Goal: Find contact information: Find contact information

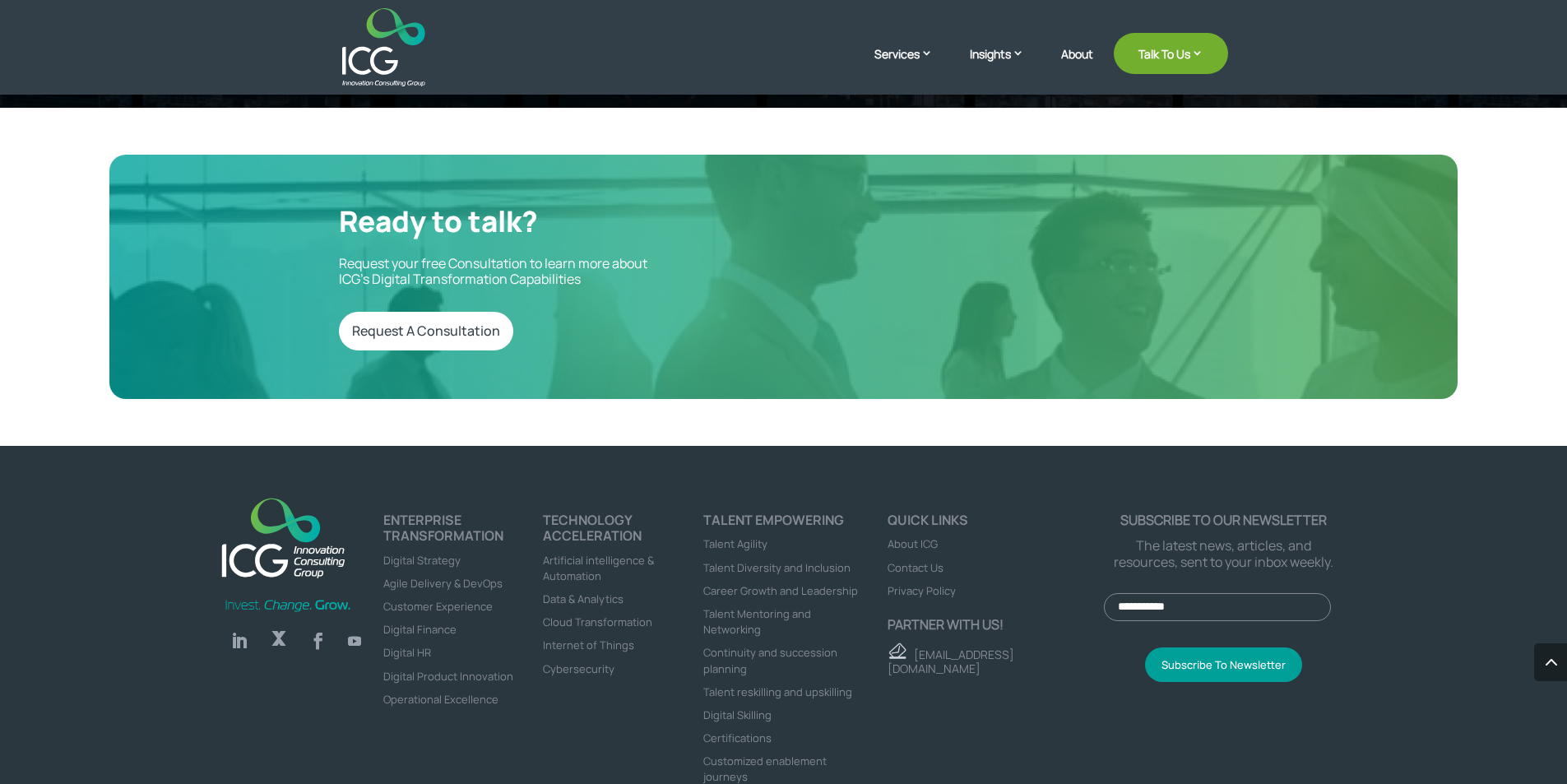
scroll to position [5496, 0]
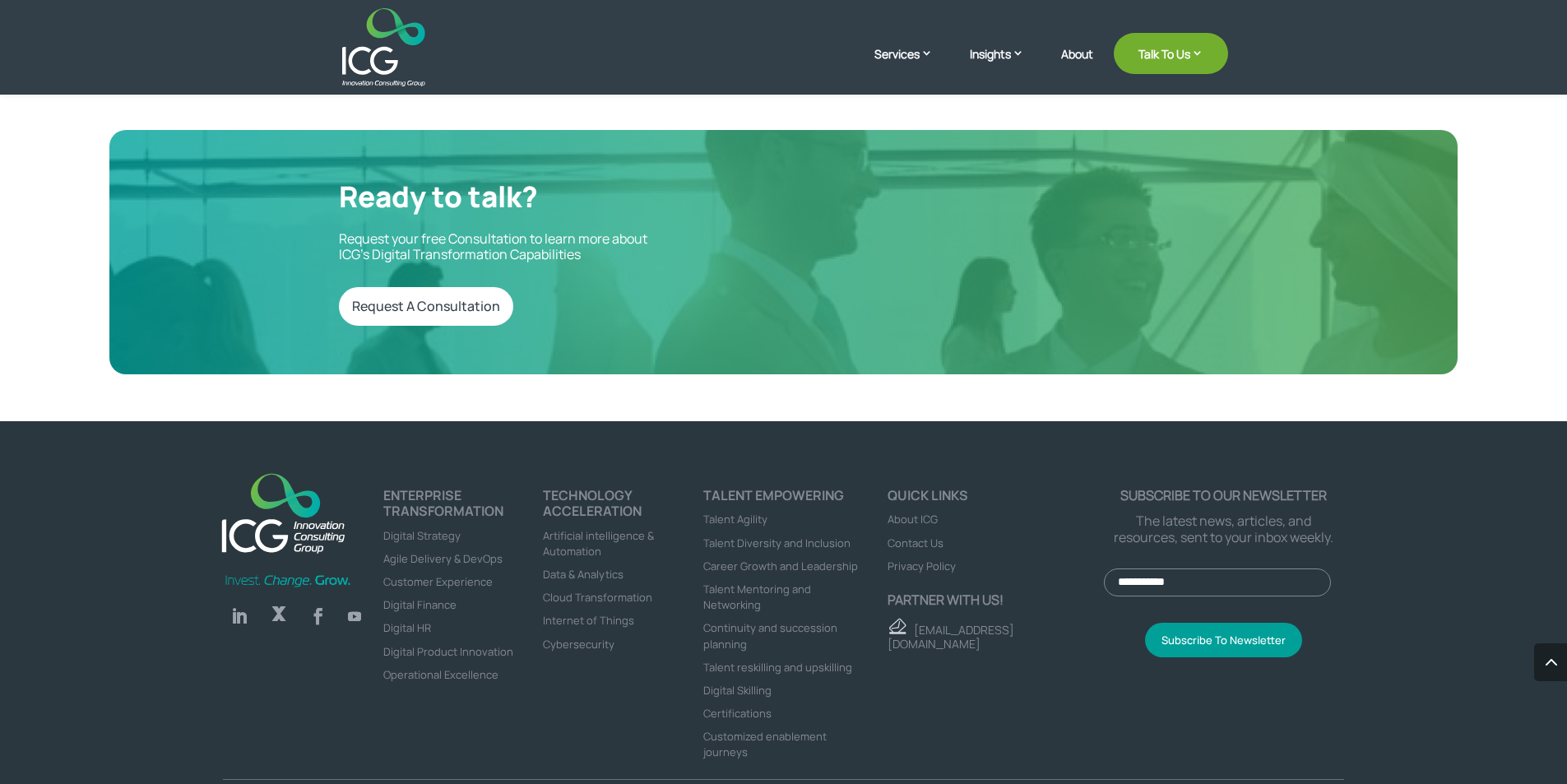
click at [900, 536] on span "Contact Us" at bounding box center [916, 543] width 56 height 15
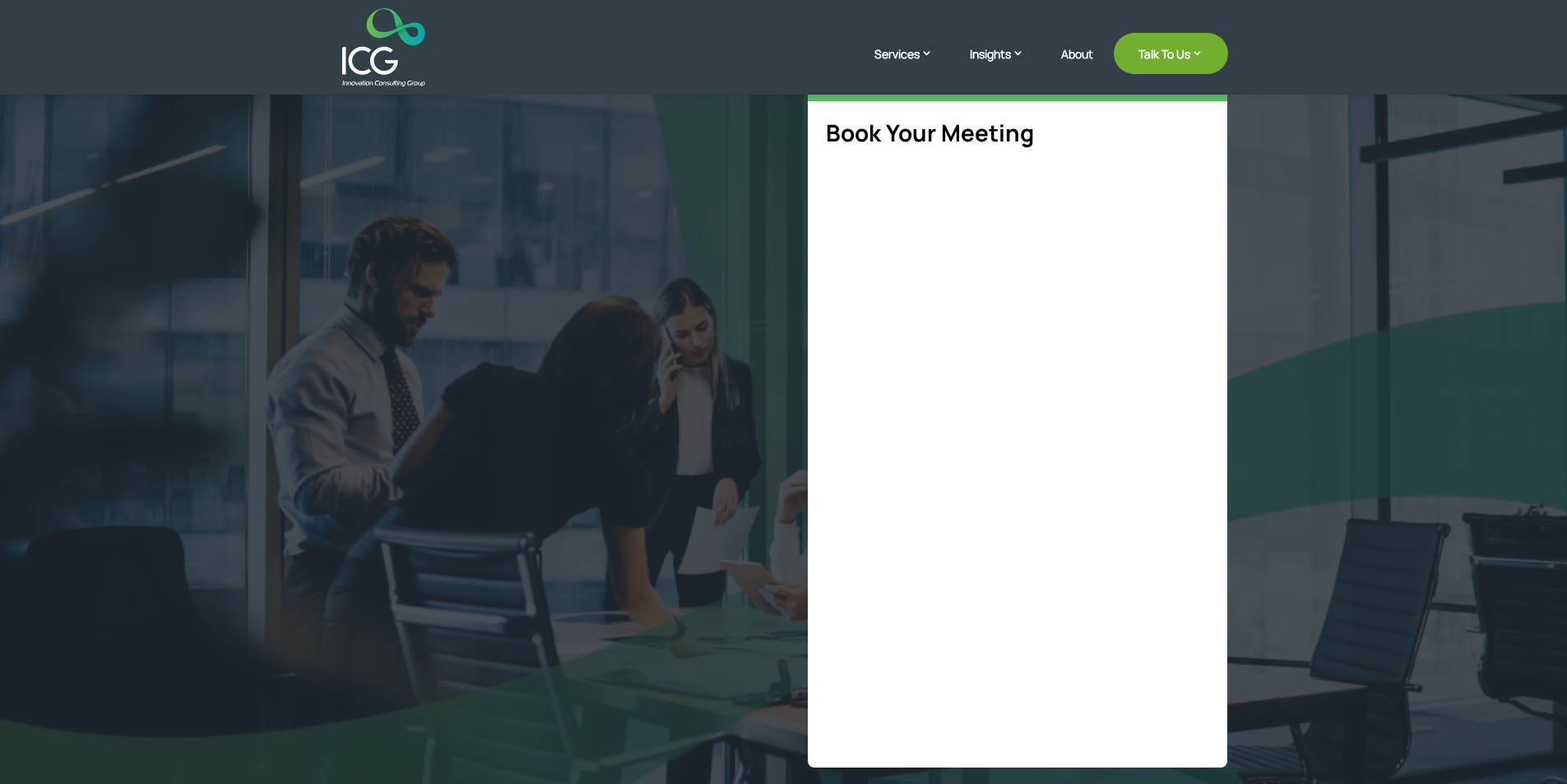
scroll to position [329, 0]
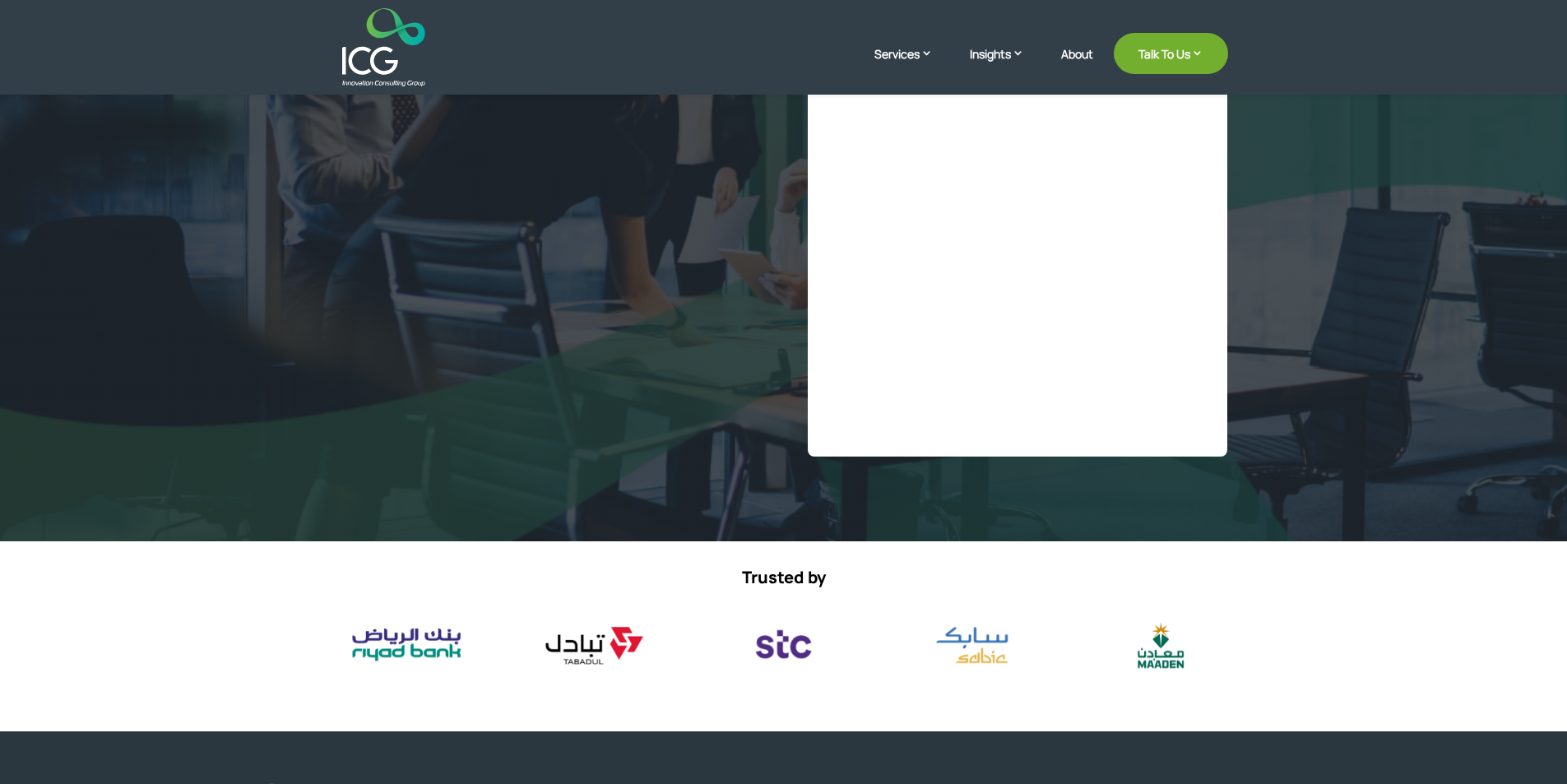
select select "**"
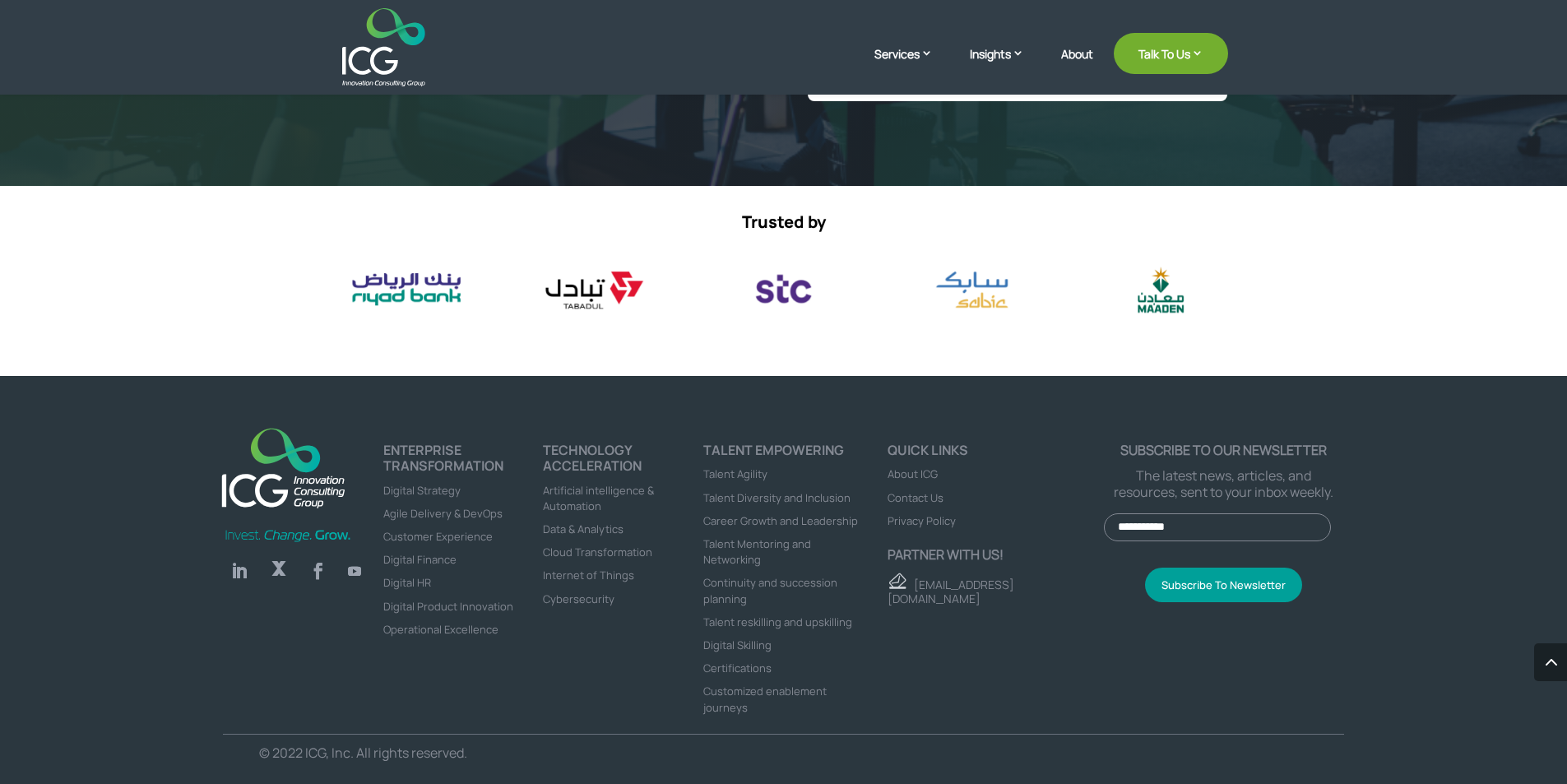
scroll to position [743, 0]
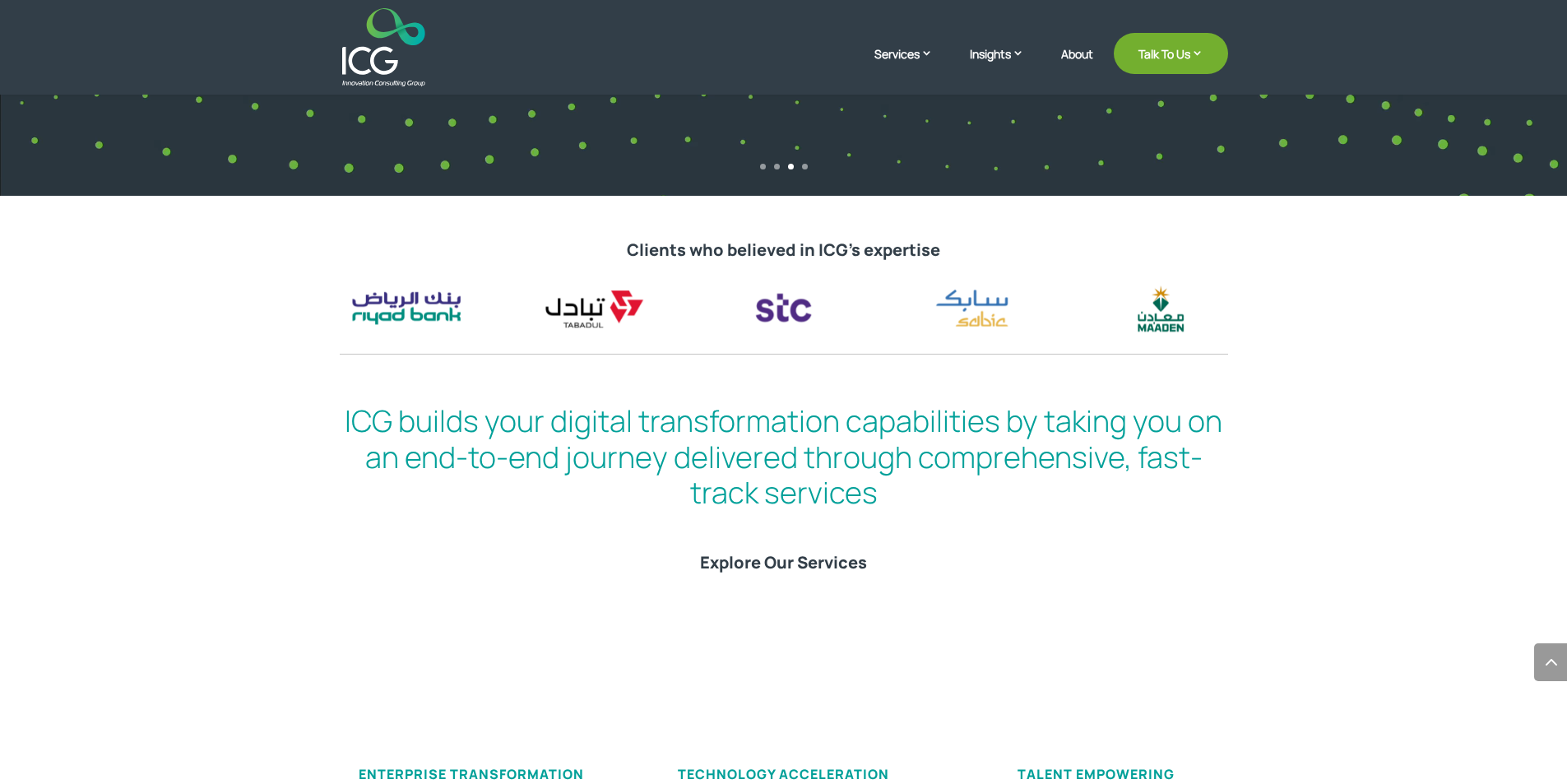
scroll to position [740, 0]
